Goal: Task Accomplishment & Management: Complete application form

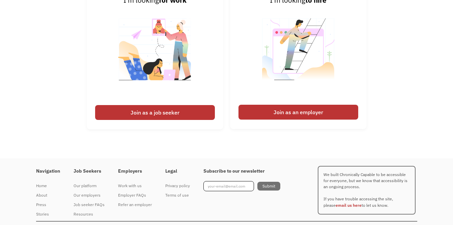
scroll to position [1600, 0]
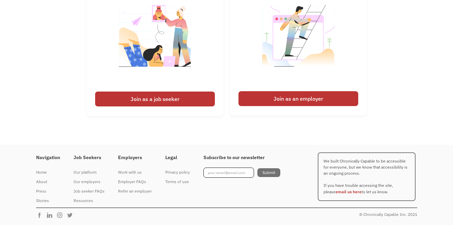
click at [155, 97] on div "Join as a job seeker" at bounding box center [155, 98] width 120 height 15
click at [138, 100] on div "Join as a job seeker" at bounding box center [155, 98] width 120 height 15
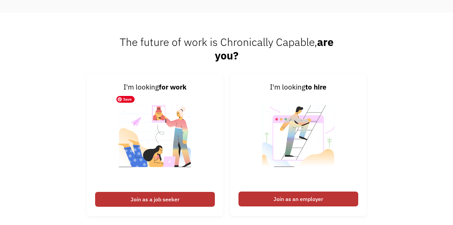
scroll to position [1499, 0]
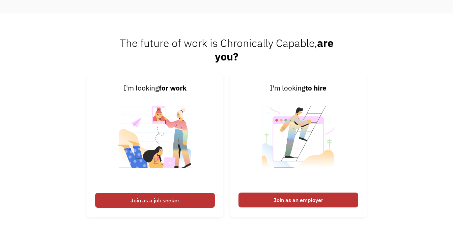
click at [166, 200] on div "Join as a job seeker" at bounding box center [155, 200] width 120 height 15
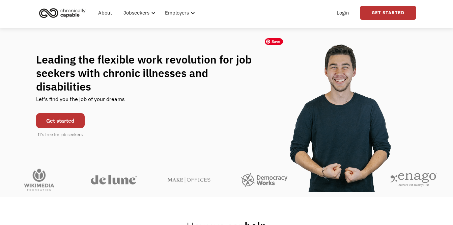
scroll to position [0, 0]
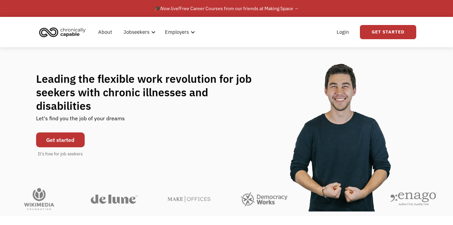
click at [381, 36] on link "Get Started" at bounding box center [388, 32] width 56 height 14
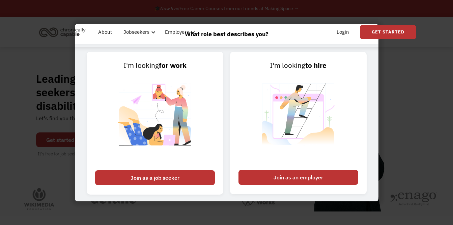
click at [143, 180] on div "Join as a job seeker" at bounding box center [155, 177] width 120 height 15
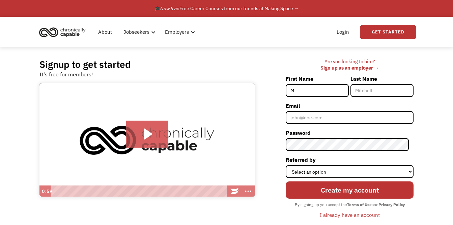
type input "[PERSON_NAME]"
type input "BOUCHE"
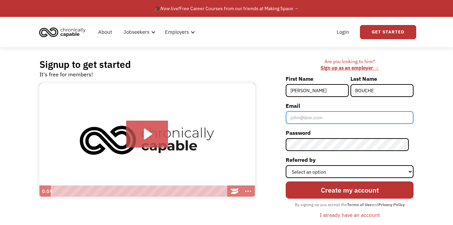
type input "lumbres@msn.com"
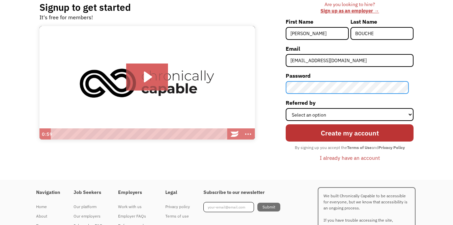
scroll to position [68, 0]
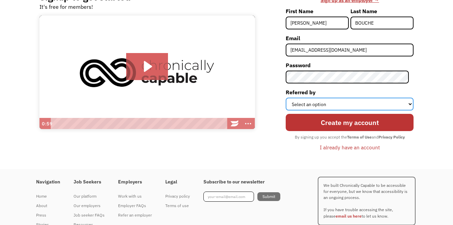
click at [409, 104] on select "Select an option Instagram Facebook Twitter Search Engine News Article Word of …" at bounding box center [350, 104] width 128 height 13
select select "Other"
click at [291, 98] on select "Select an option Instagram Facebook Twitter Search Engine News Article Word of …" at bounding box center [350, 104] width 128 height 13
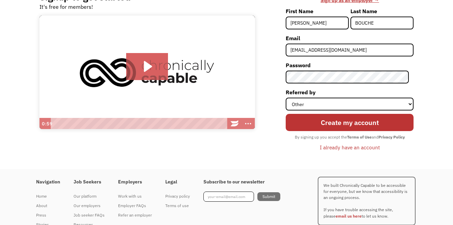
click at [379, 121] on input "Create my account" at bounding box center [350, 122] width 128 height 17
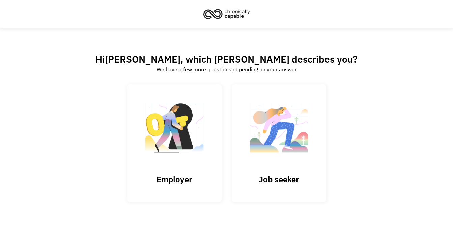
click at [296, 173] on link "Job seeker" at bounding box center [279, 142] width 95 height 117
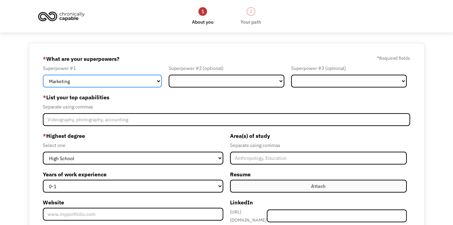
click at [158, 81] on select "Marketing Human Resources Finance Technology Operations Sales Industrial & Manu…" at bounding box center [102, 81] width 119 height 13
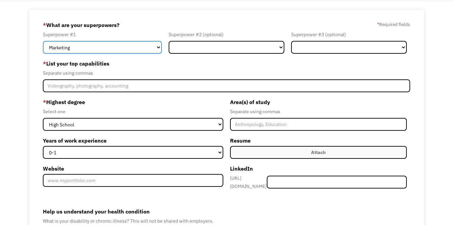
click at [158, 48] on select "Marketing Human Resources Finance Technology Operations Sales Industrial & Manu…" at bounding box center [102, 47] width 119 height 13
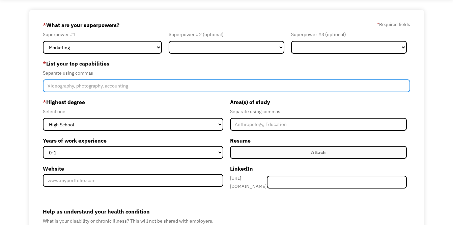
click at [48, 86] on input "Member-Create-Step1" at bounding box center [227, 85] width 368 height 13
click at [183, 86] on input "Turning chaos into order, I find patterns. I don't use filler words, straight t…" at bounding box center [227, 85] width 368 height 13
type input "Turning chaos into order, I find patterns. I don't use filler words, I'm straig…"
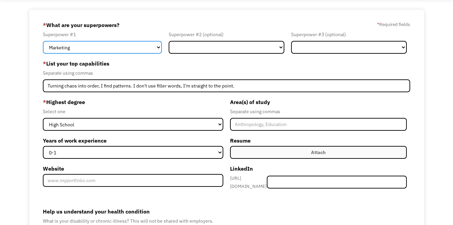
click at [159, 47] on select "Marketing Human Resources Finance Technology Operations Sales Industrial & Manu…" at bounding box center [102, 47] width 119 height 13
select select "Design"
click at [43, 41] on select "Marketing Human Resources Finance Technology Operations Sales Industrial & Manu…" at bounding box center [102, 47] width 119 height 13
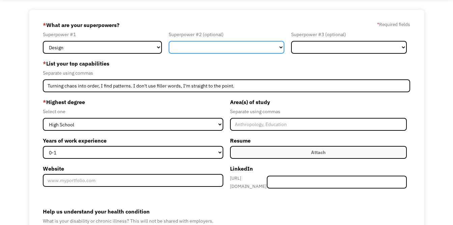
click at [280, 47] on select "Marketing Human Resources Finance Technology Operations Sales Industrial & Manu…" at bounding box center [227, 47] width 116 height 13
select select "Other"
click at [169, 41] on select "Marketing Human Resources Finance Technology Operations Sales Industrial & Manu…" at bounding box center [227, 47] width 116 height 13
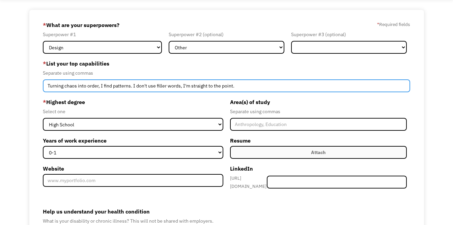
click at [240, 85] on input "Turning chaos into order, I find patterns. I don't use filler words, I'm straig…" at bounding box center [227, 85] width 368 height 13
type input "Turning chaos into order, I find patterns. I'm a direct communicator."
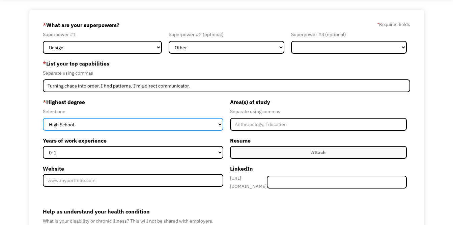
click at [219, 125] on select "High School Associates Bachelors Master's PhD" at bounding box center [133, 124] width 181 height 13
select select "bachelors"
click at [43, 118] on select "High School Associates Bachelors Master's PhD" at bounding box center [133, 124] width 181 height 13
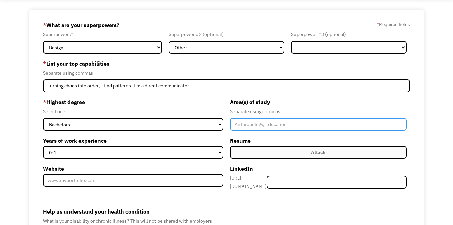
click at [331, 125] on input "Member-Create-Step1" at bounding box center [318, 124] width 177 height 13
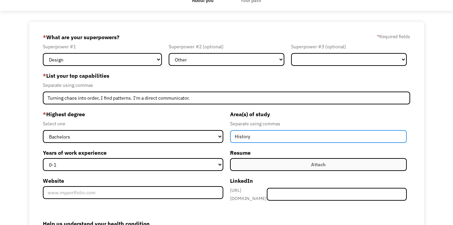
scroll to position [0, 0]
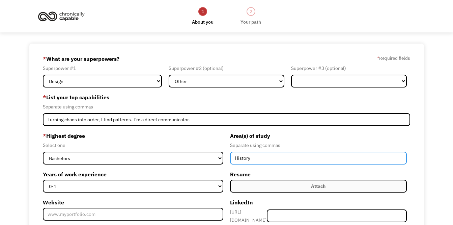
type input "History"
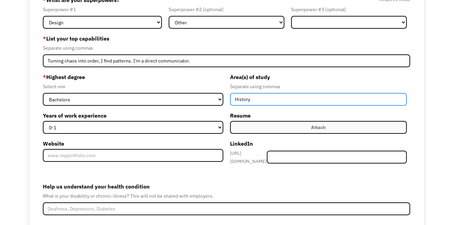
scroll to position [68, 0]
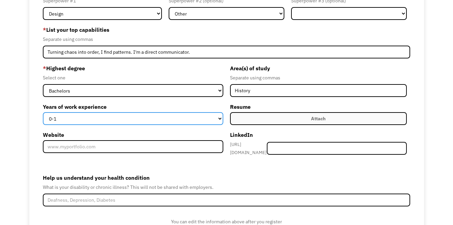
click at [220, 118] on select "0-1 2-4 5-10 11-15 15+" at bounding box center [133, 118] width 181 height 13
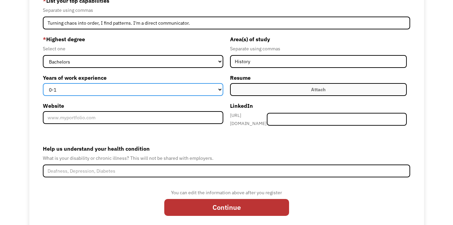
scroll to position [101, 0]
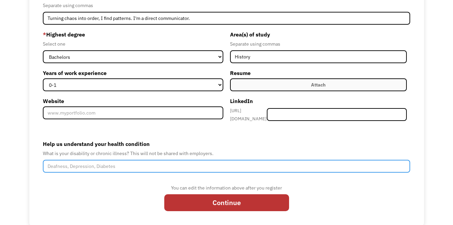
click at [182, 162] on input "Help us understand your health condition" at bounding box center [227, 166] width 368 height 13
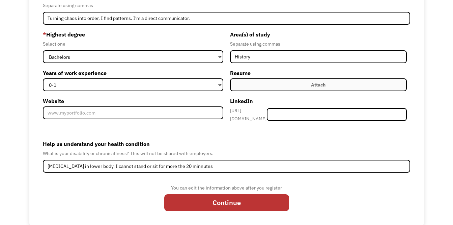
drag, startPoint x: 193, startPoint y: 163, endPoint x: 179, endPoint y: 177, distance: 19.3
click at [179, 177] on form "68d082d68c49bd4418fffd67 lumbres@msn.com MARY BOUCHE Other * What are your supe…" at bounding box center [227, 83] width 368 height 263
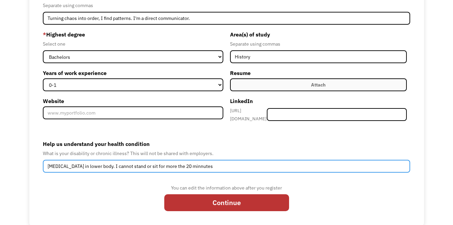
click at [194, 163] on input "Chronic pain in lower body. I cannot stand or sit for more the 20 minnutes" at bounding box center [227, 166] width 368 height 13
click at [202, 164] on input "Chronic pain in lower body. I cannot stand or sit for more the 20 minutes" at bounding box center [227, 166] width 368 height 13
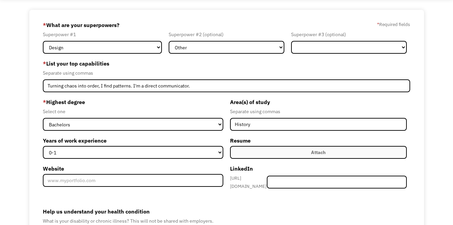
scroll to position [0, 0]
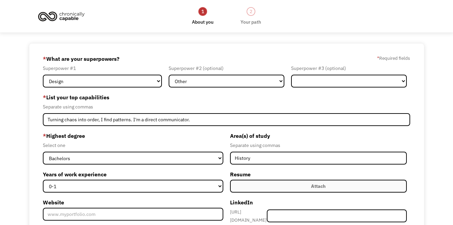
type input "Chronic pain in lower body. I cannot stand or sit for more the 20 minutes. I sp…"
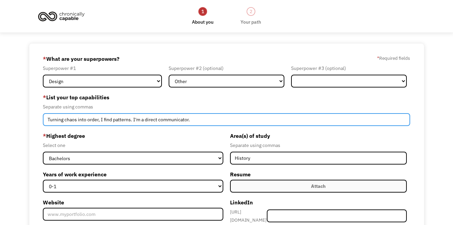
click at [205, 118] on input "Turning chaos into order, I find patterns. I'm a direct communicator." at bounding box center [227, 119] width 368 height 13
type input "Turning chaos into order, I find patterns. I'm a direct communicator. Household…"
